Goal: Check status: Check status

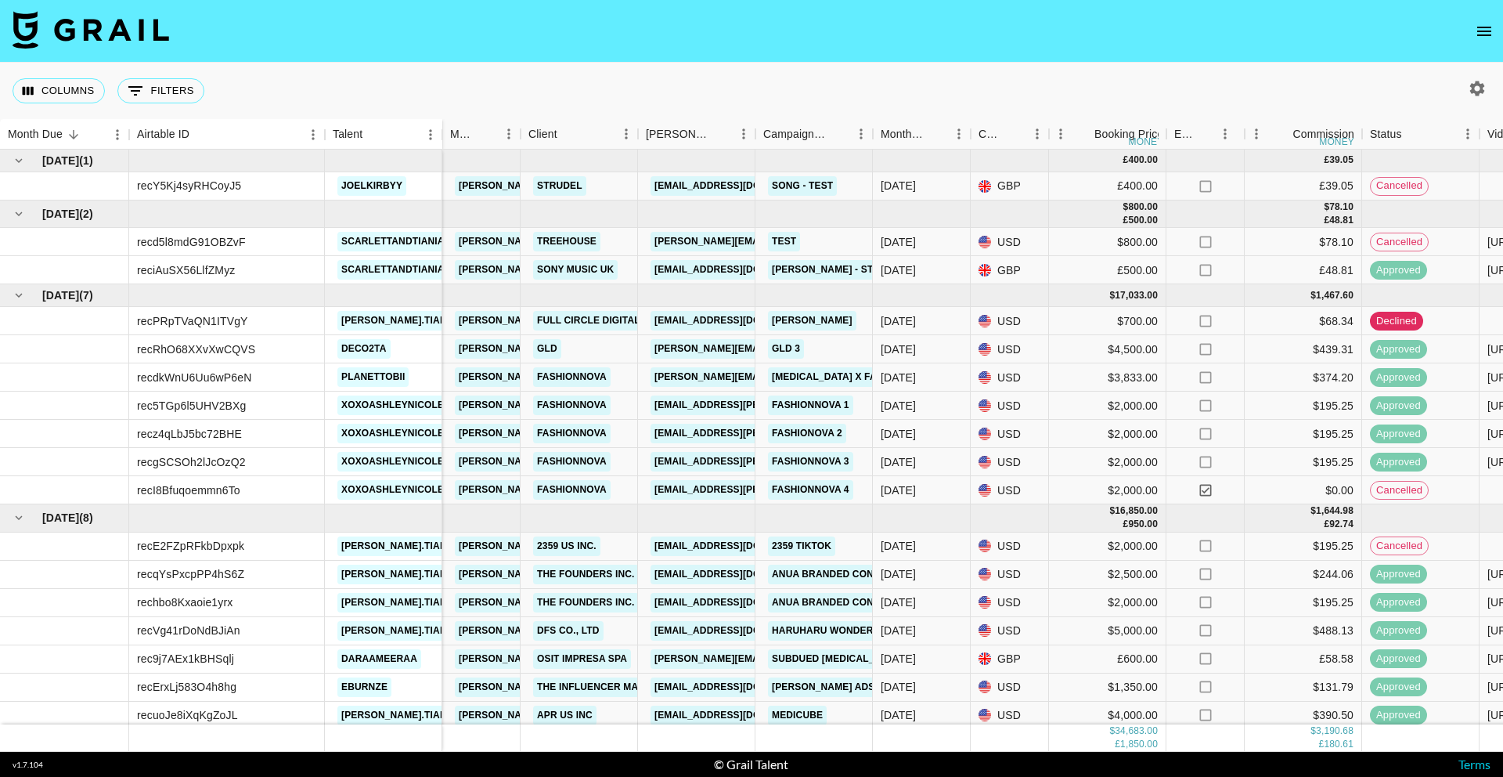
click at [1477, 26] on icon "open drawer" at bounding box center [1484, 31] width 19 height 19
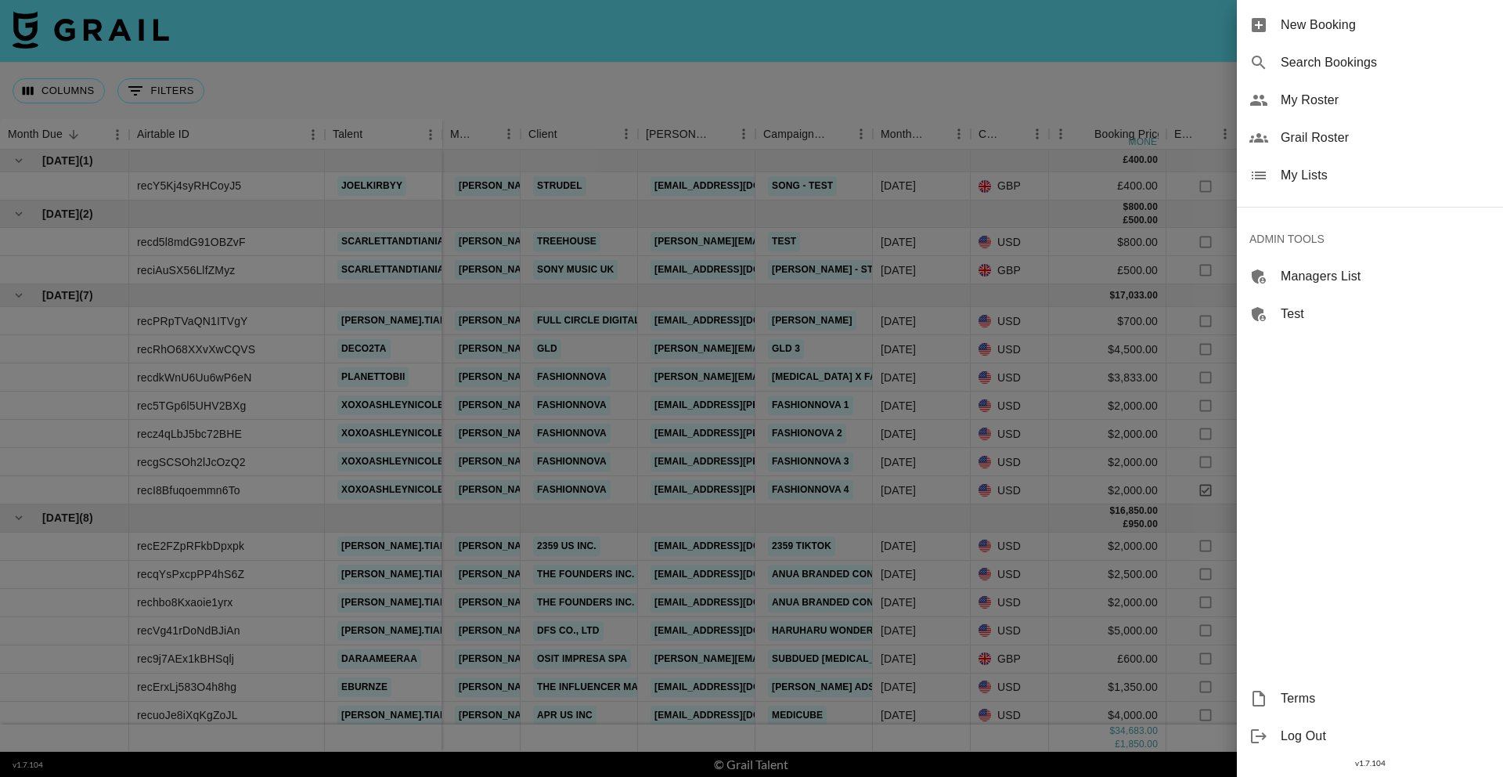
click at [1395, 62] on span "Search Bookings" at bounding box center [1386, 62] width 210 height 19
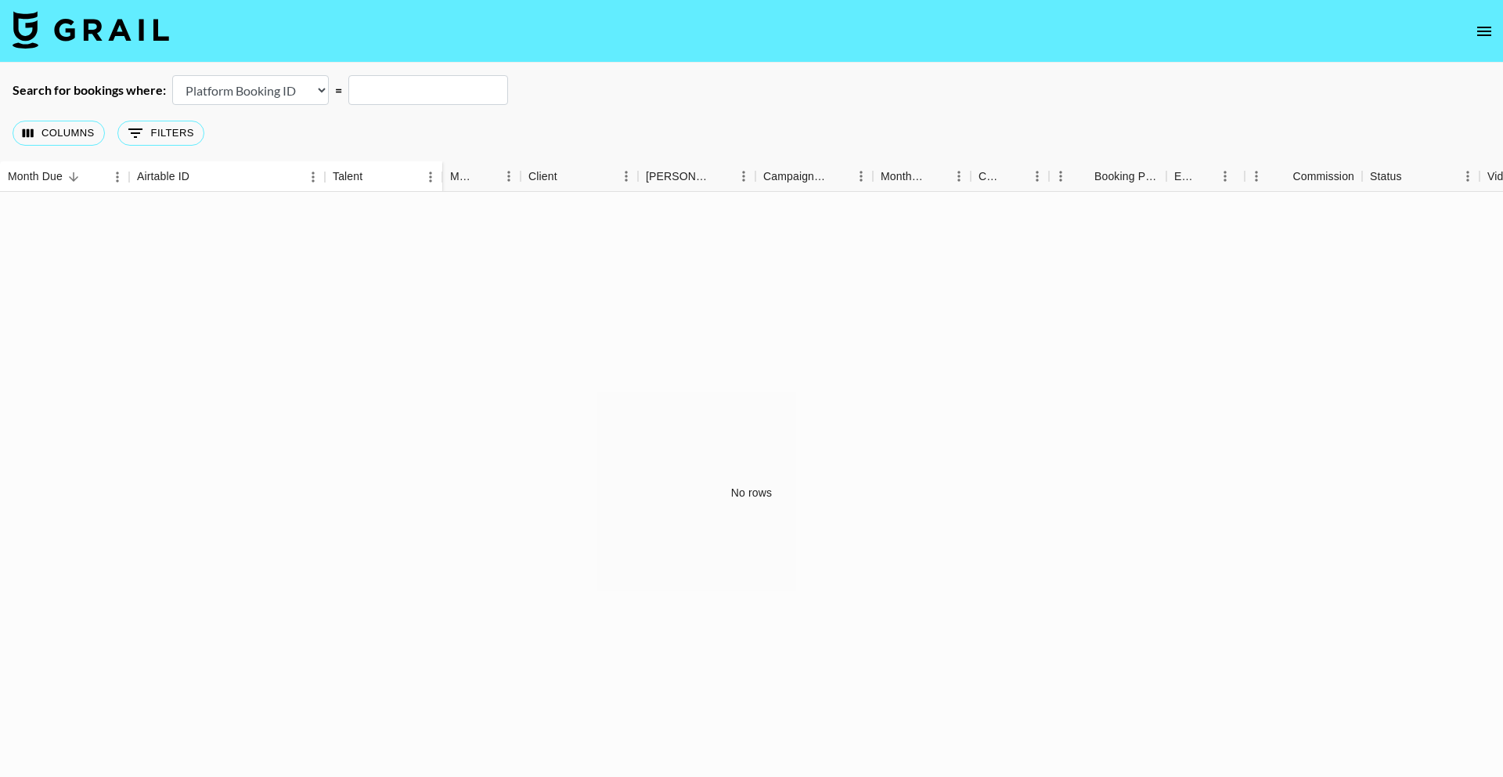
click at [218, 91] on select "Airtable Booking ID Platform Booking ID Platform Campaign ID" at bounding box center [250, 90] width 157 height 30
click at [172, 75] on select "Airtable Booking ID Platform Booking ID Platform Campaign ID" at bounding box center [250, 90] width 157 height 30
click at [266, 86] on select "Airtable Booking ID Platform Booking ID Platform Campaign ID" at bounding box center [250, 90] width 157 height 30
select select "airtableId"
click at [172, 75] on select "Airtable Booking ID Platform Booking ID Platform Campaign ID" at bounding box center [250, 90] width 157 height 30
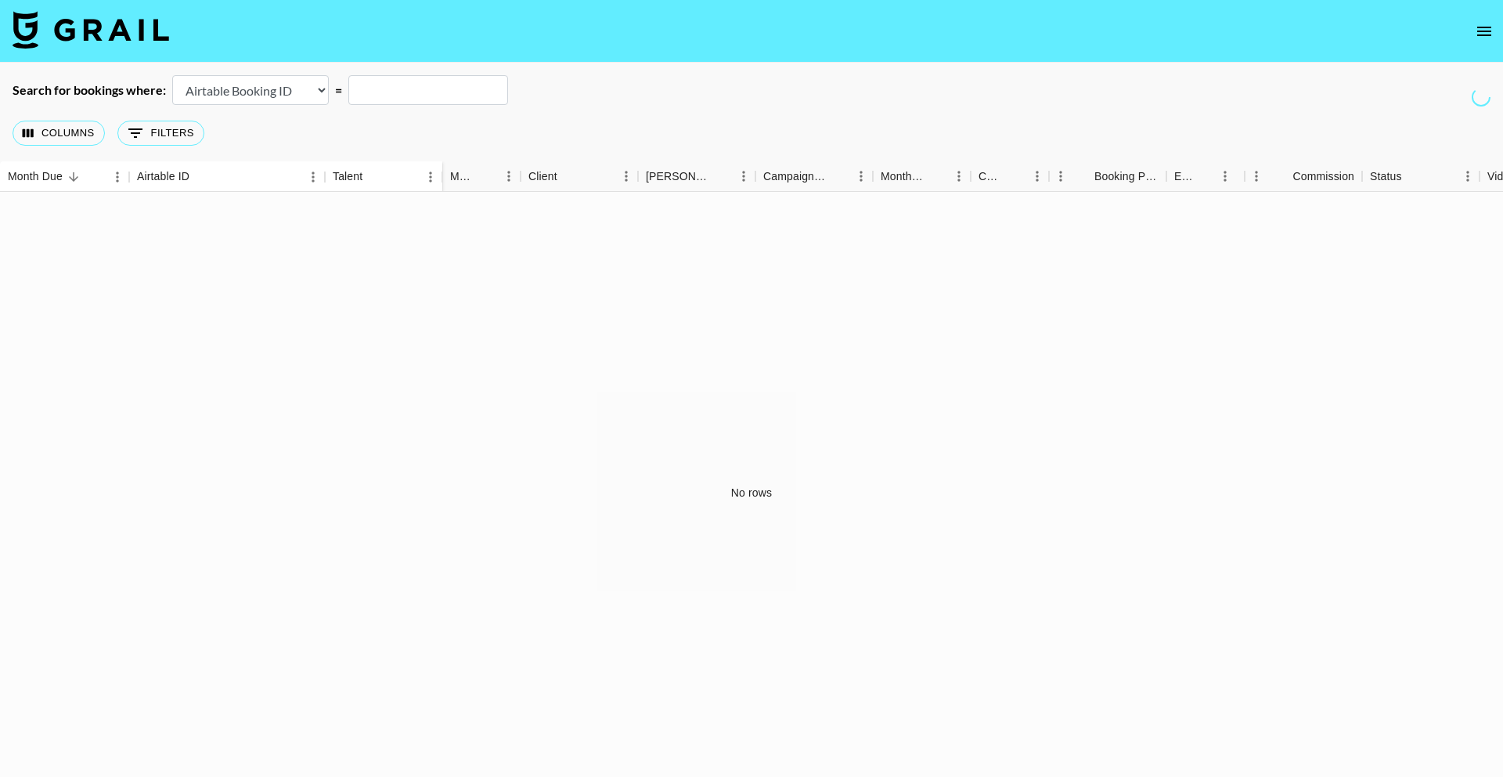
click at [417, 90] on input "text" at bounding box center [428, 90] width 160 height 30
paste input "recTC1znCWCnAsDOC"
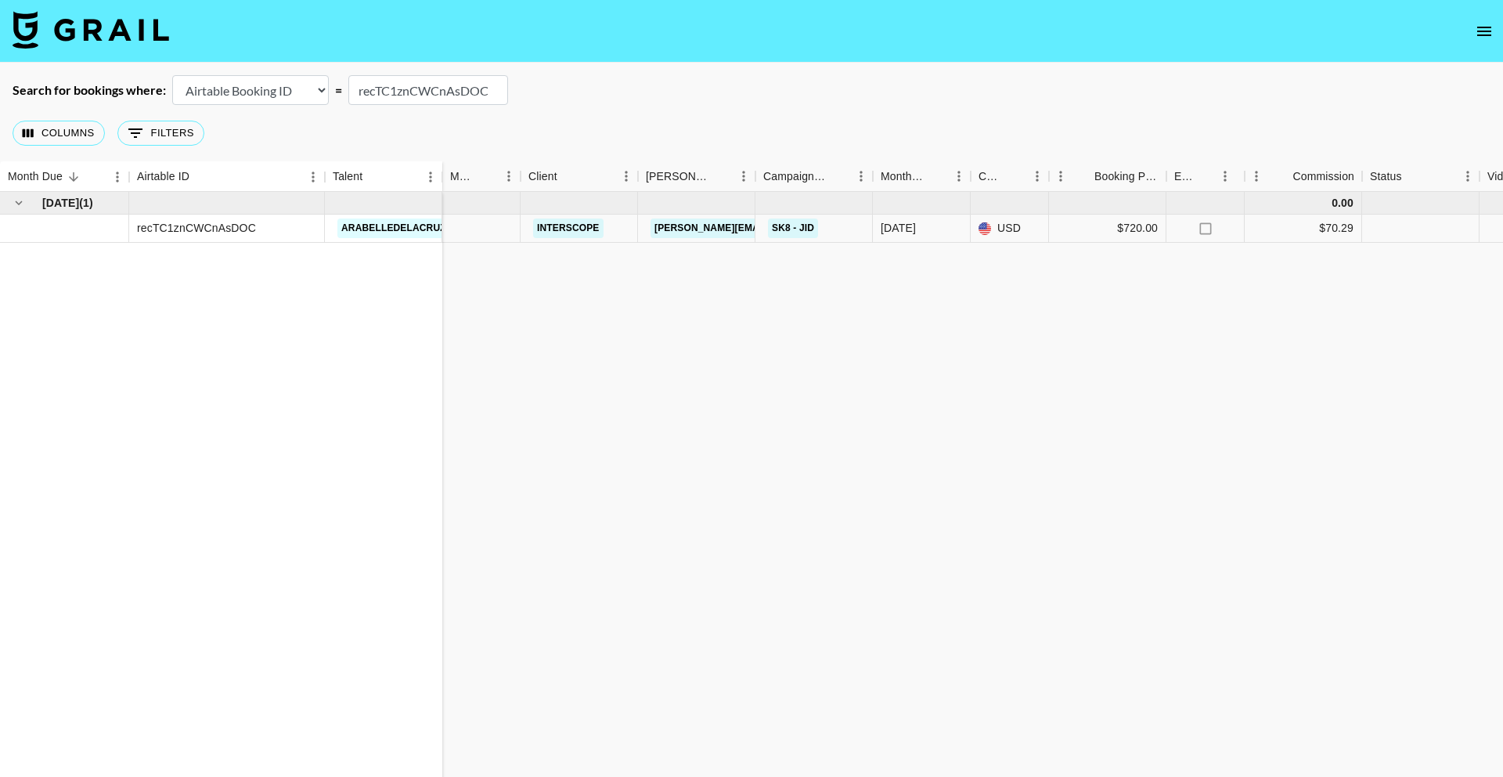
type input "recTC1znCWCnAsDOC"
click at [370, 226] on link "arabelledelacruzm" at bounding box center [397, 228] width 121 height 20
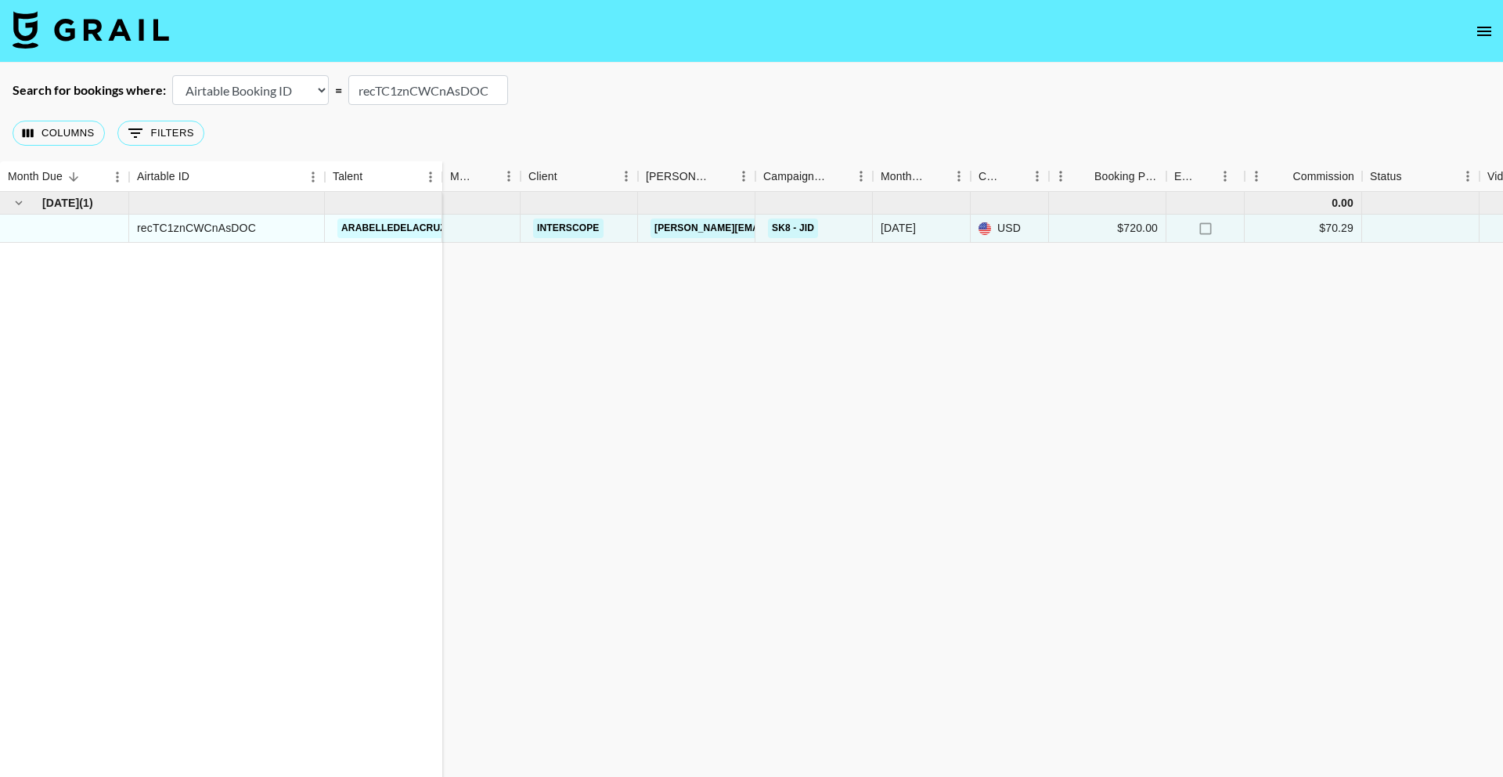
drag, startPoint x: 788, startPoint y: 323, endPoint x: 775, endPoint y: 313, distance: 16.8
click at [783, 318] on div "[DATE] ( 1 ) recTC1znCWCnAsDOC arabelledelacruzm 0.00 Interscope [PERSON_NAME][…" at bounding box center [1300, 493] width 2600 height 602
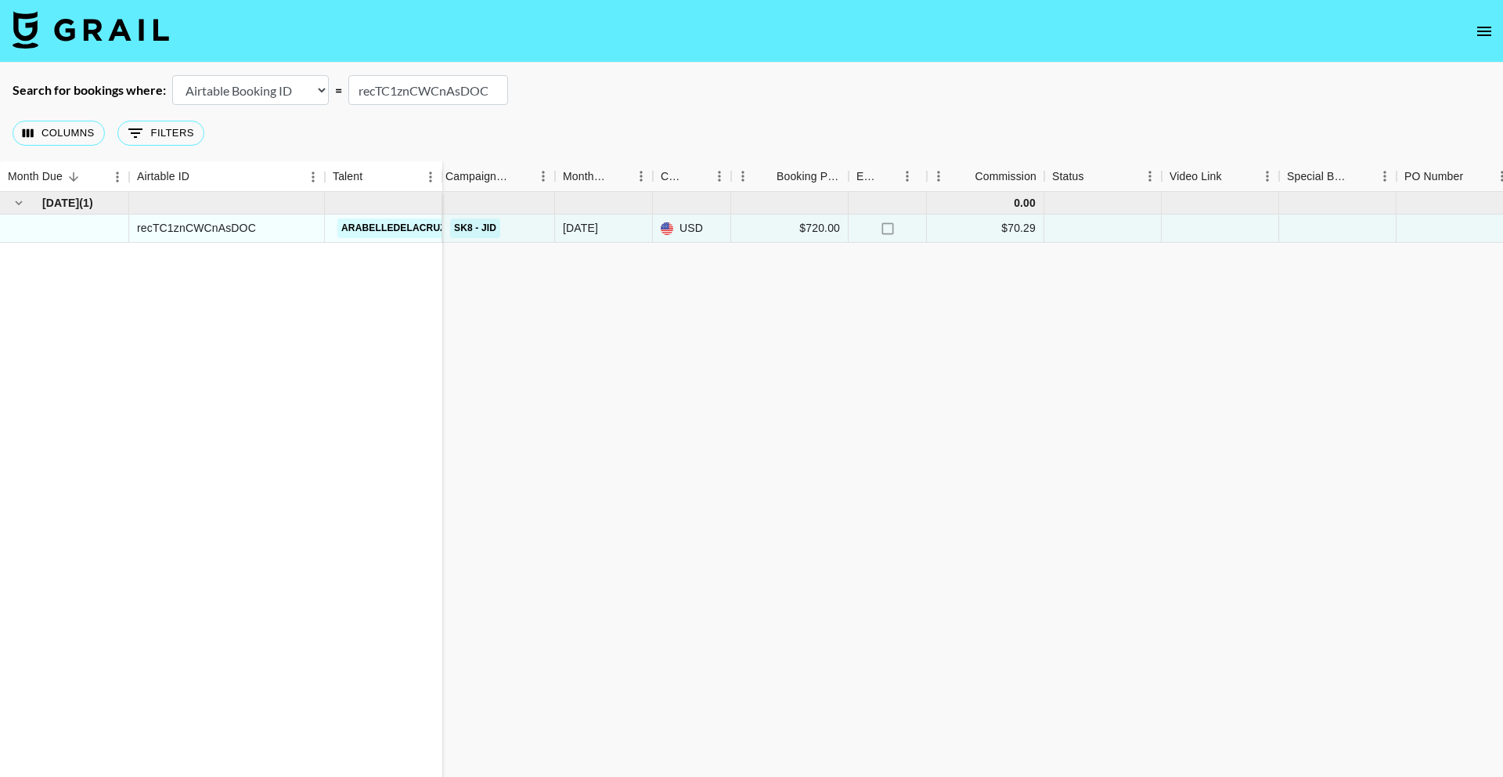
scroll to position [0, 1096]
click at [1473, 232] on icon "select merge strategy" at bounding box center [1472, 228] width 19 height 19
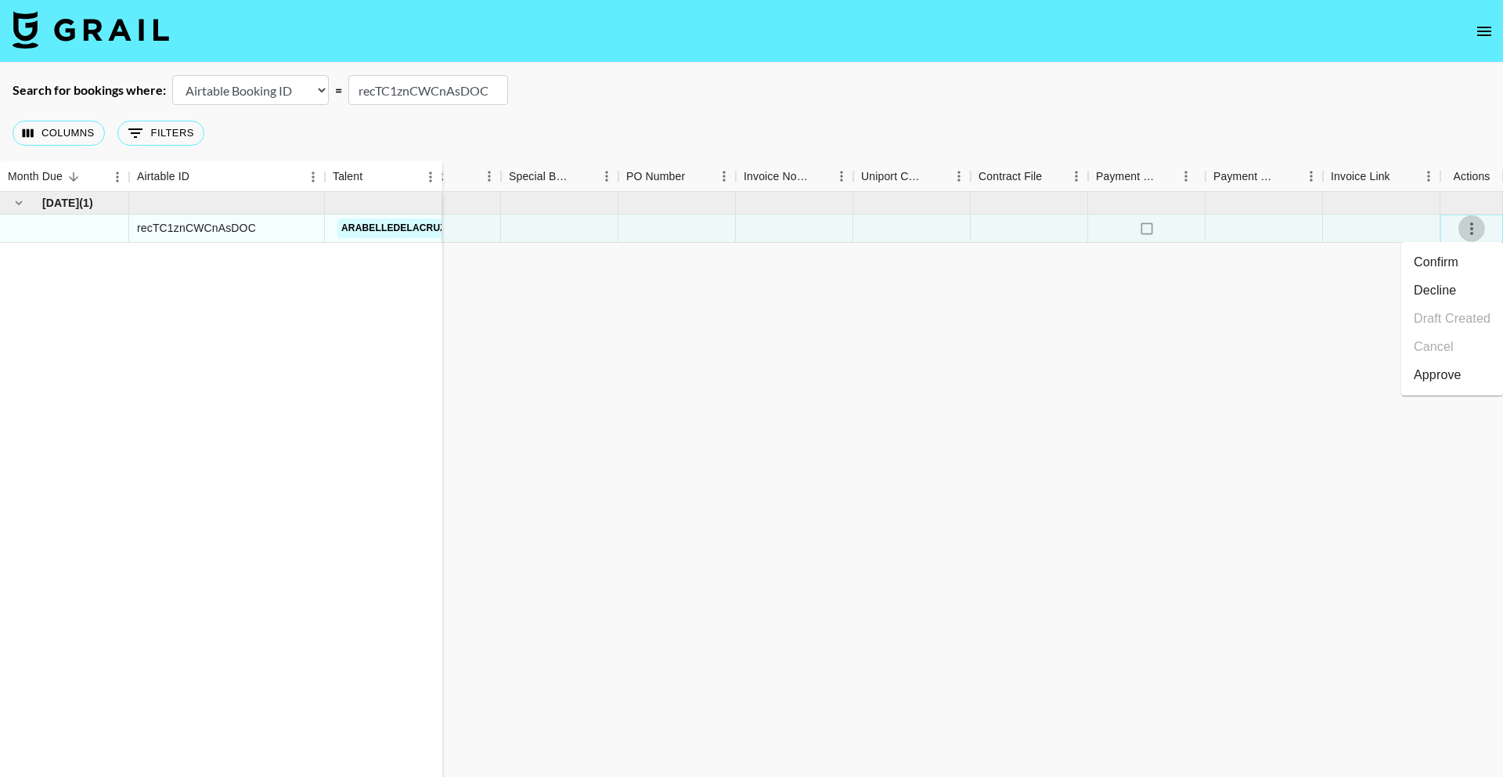
click at [1473, 232] on icon "select merge strategy" at bounding box center [1472, 228] width 19 height 19
click at [1473, 226] on icon "select merge strategy" at bounding box center [1472, 228] width 19 height 19
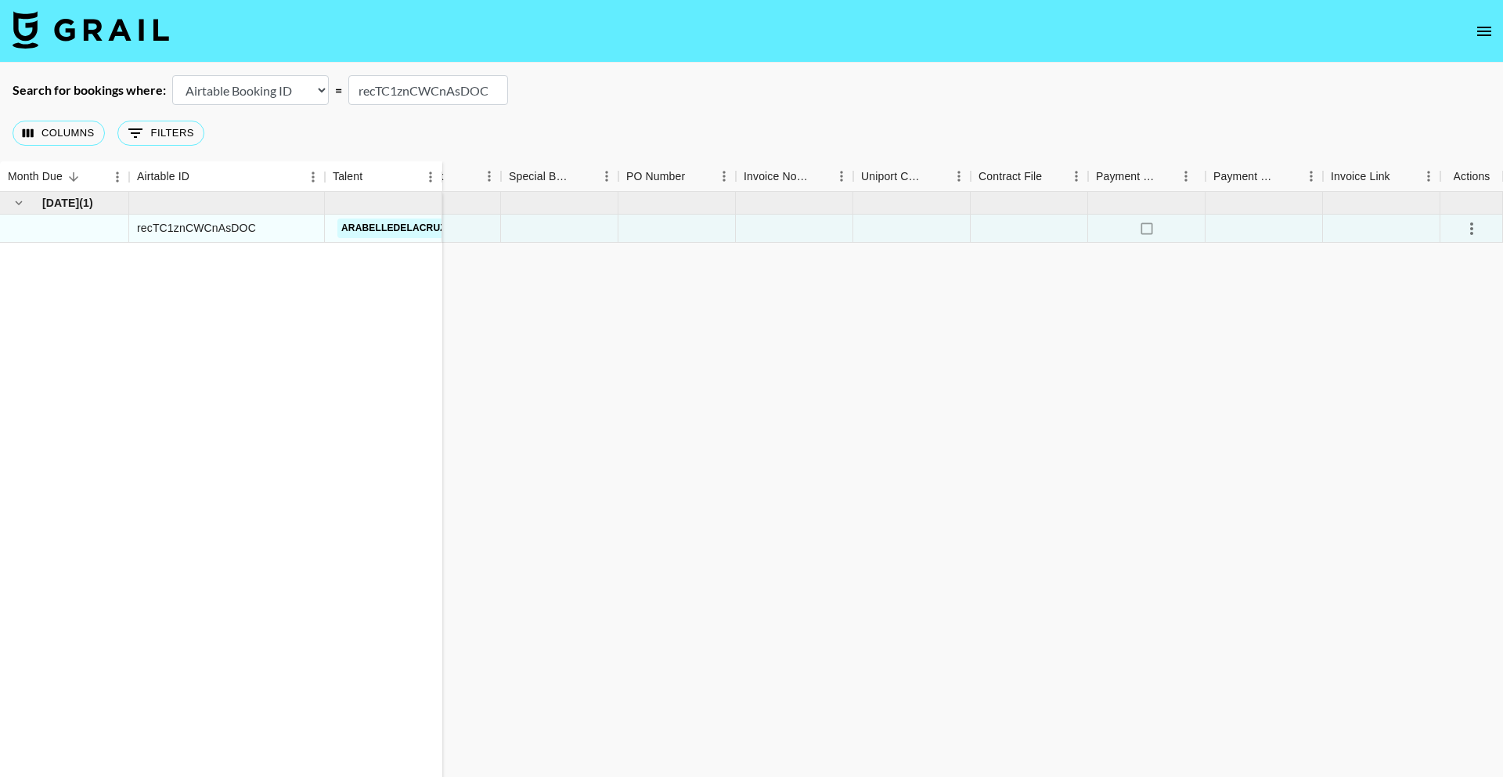
click at [1182, 269] on div "[DATE] ( 1 ) recTC1znCWCnAsDOC arabelledelacruzm 0.00 Interscope [PERSON_NAME][…" at bounding box center [204, 493] width 2600 height 602
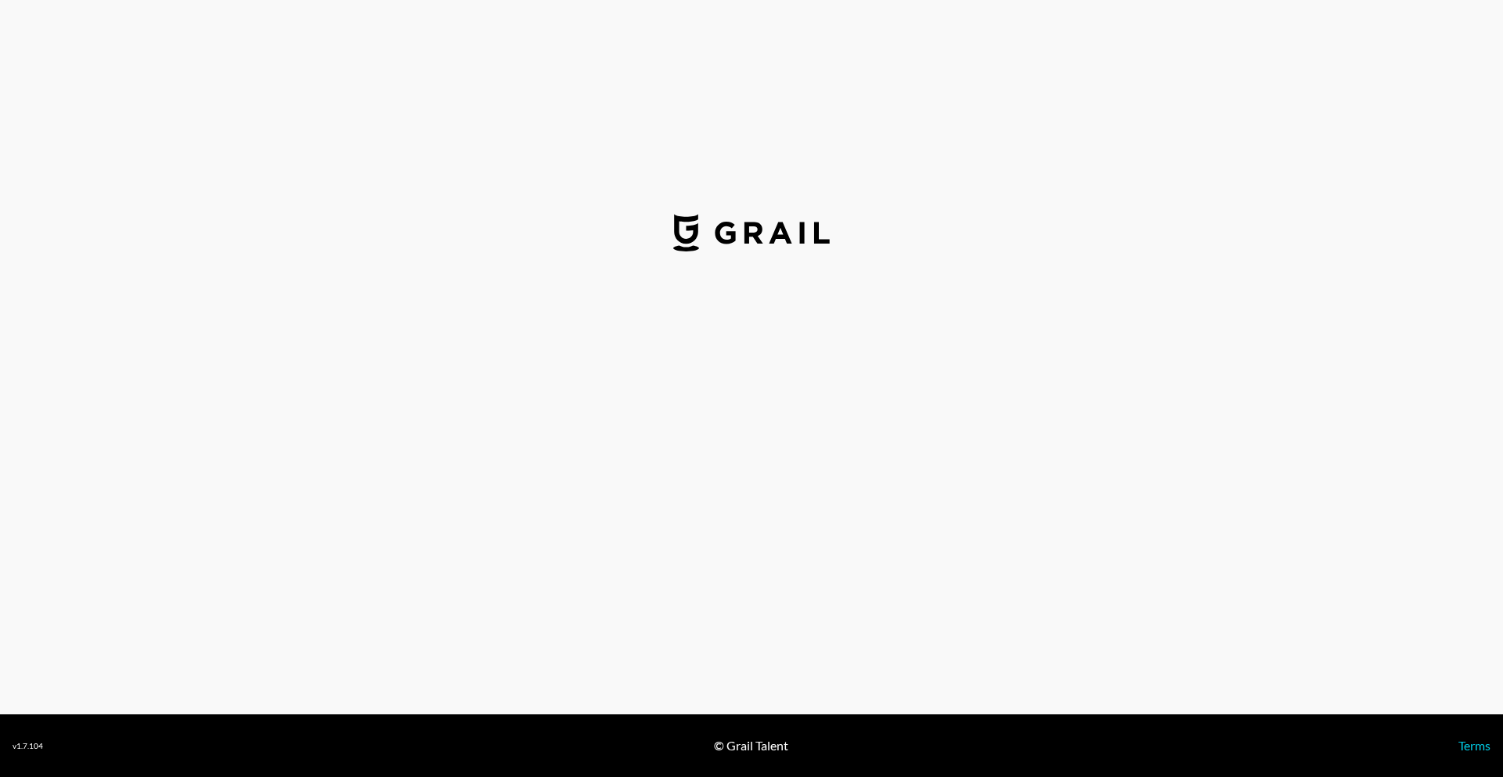
select select "USD"
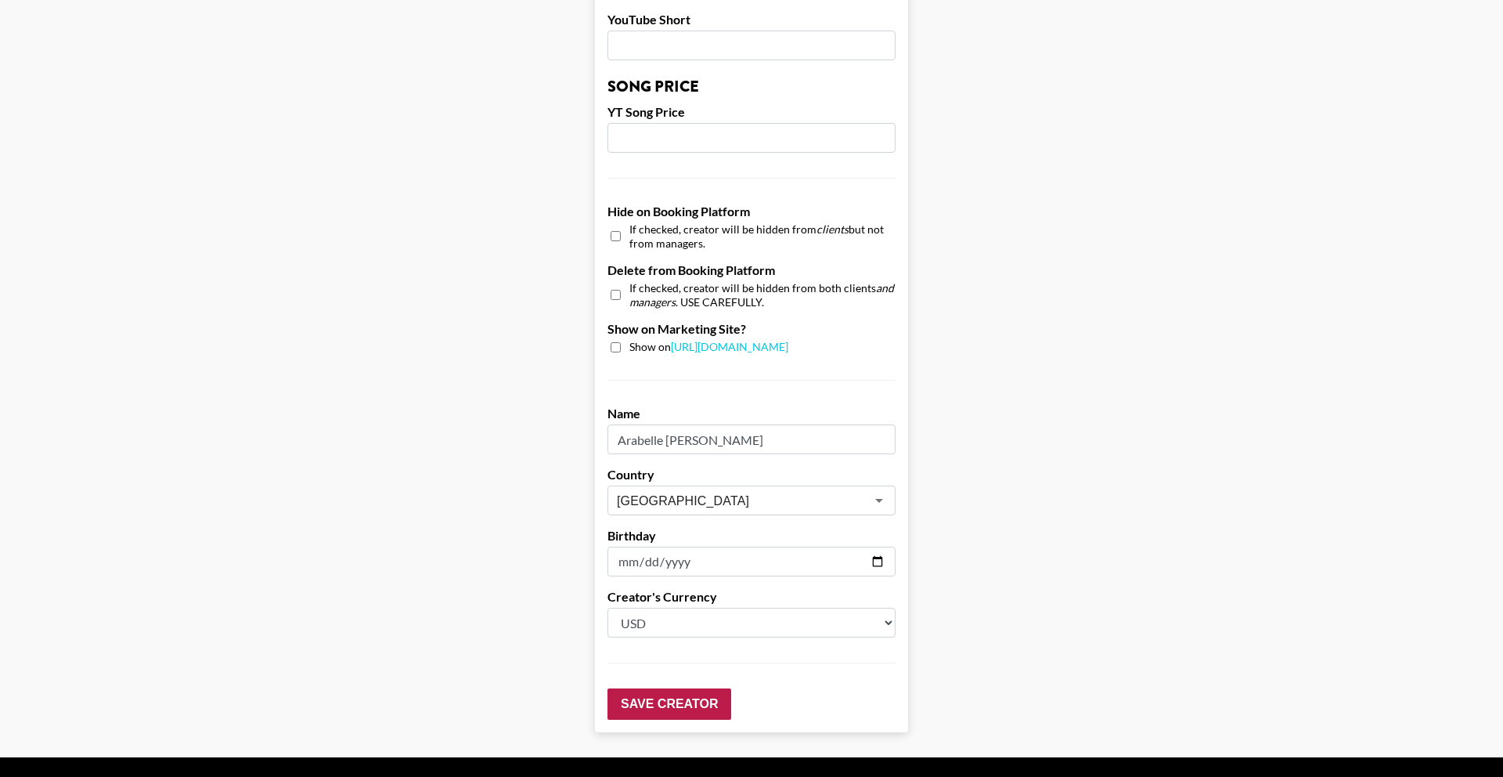
scroll to position [1348, 0]
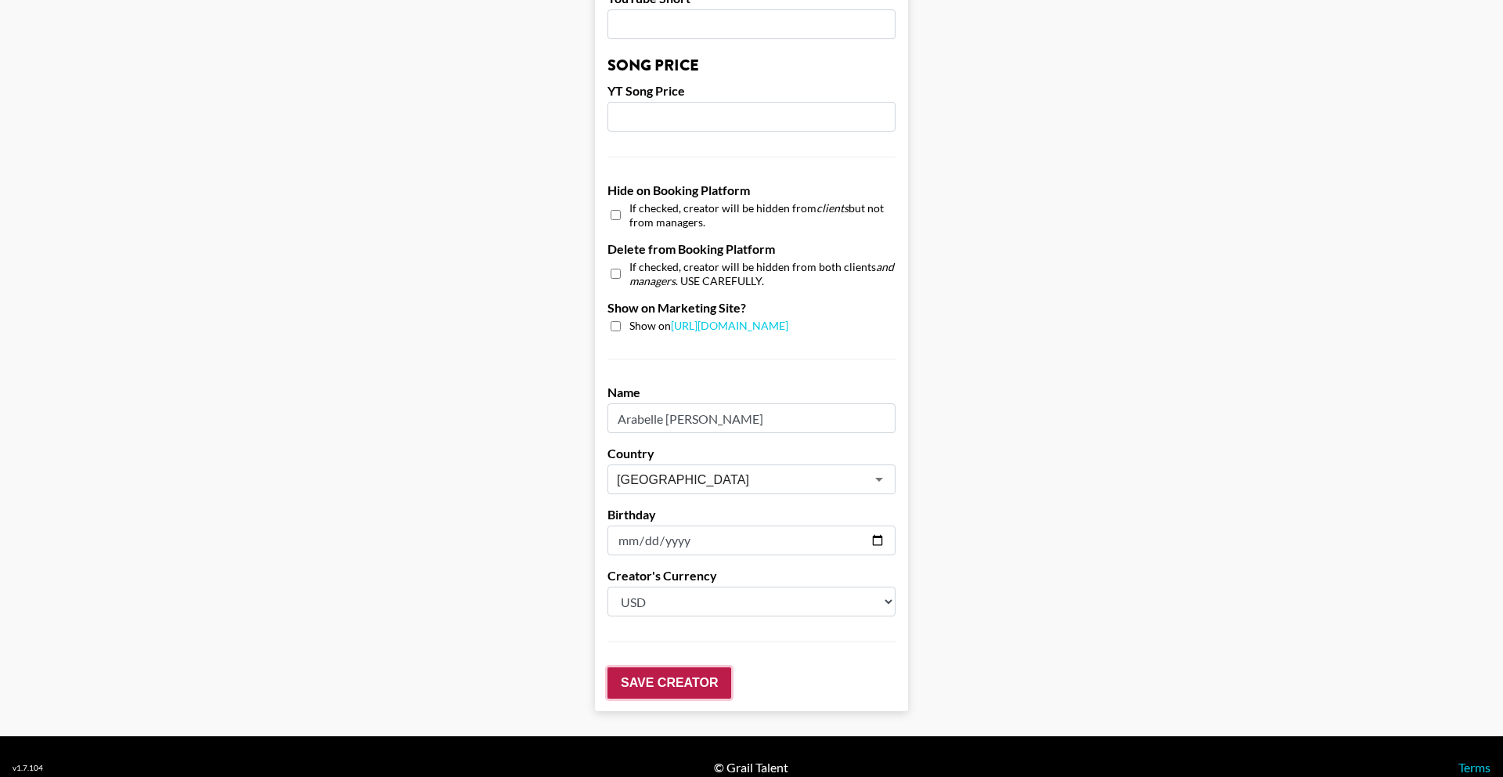
click at [709, 667] on input "Save Creator" at bounding box center [670, 682] width 124 height 31
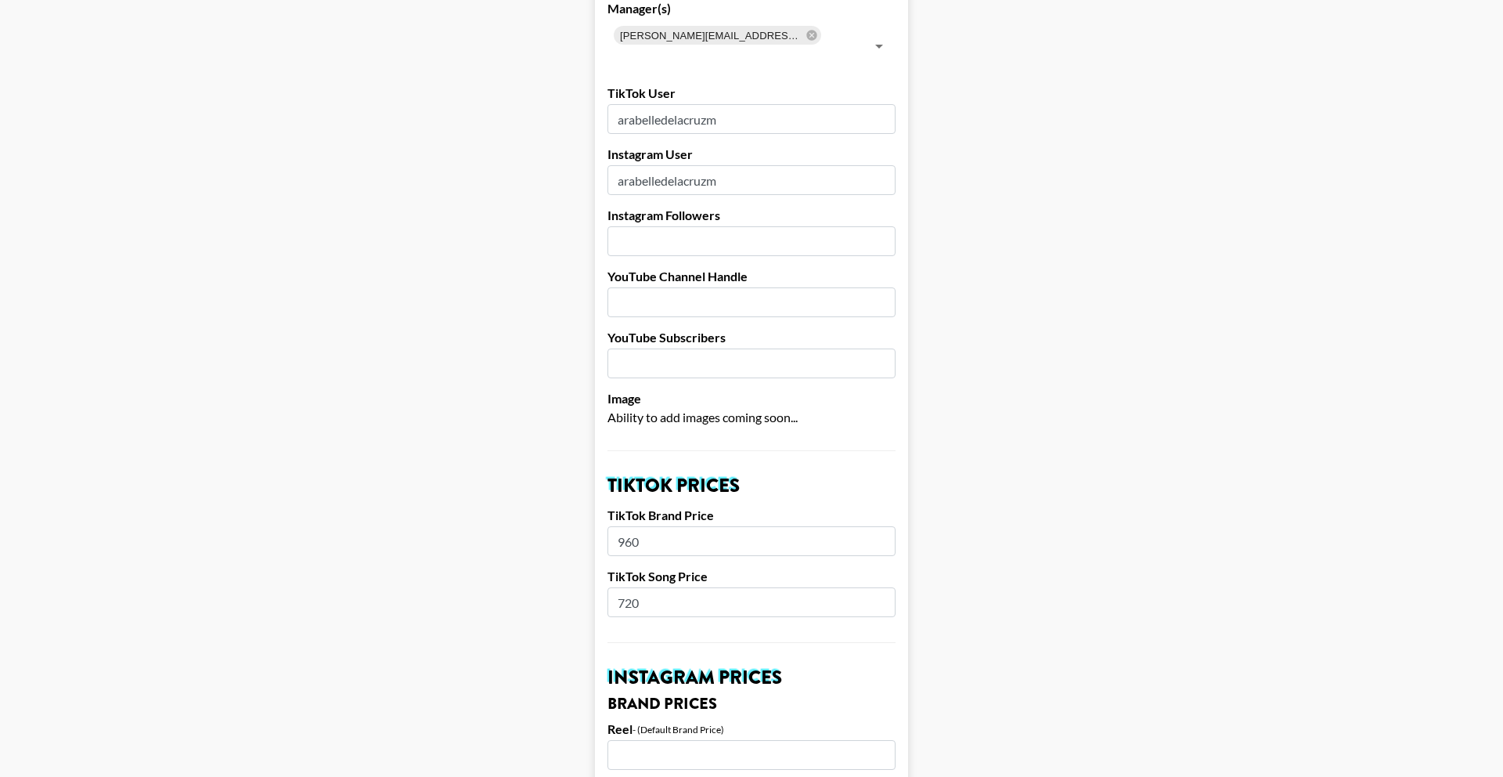
scroll to position [0, 0]
